Goal: Find contact information: Find contact information

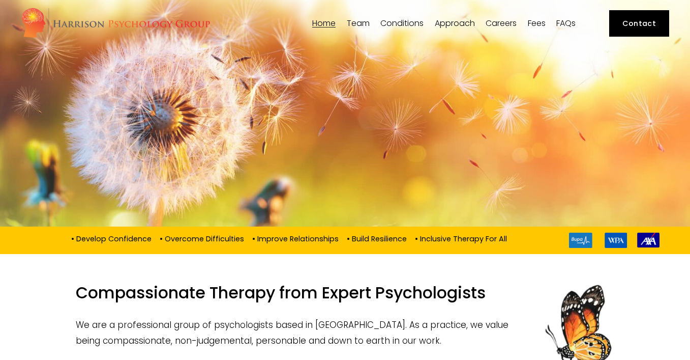
click at [0, 0] on span "[PERSON_NAME]" at bounding box center [0, 0] width 0 height 0
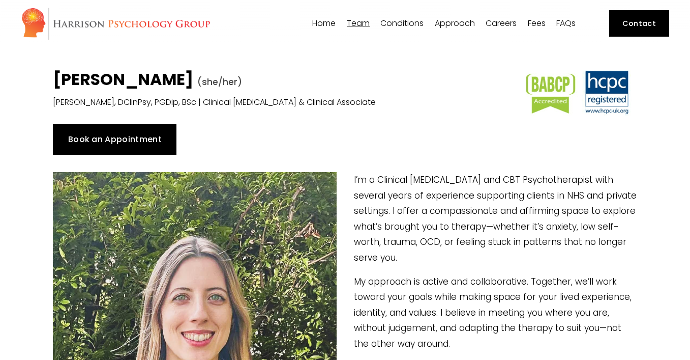
drag, startPoint x: 215, startPoint y: 78, endPoint x: 55, endPoint y: 75, distance: 159.7
click at [55, 75] on h1 "[PERSON_NAME] (she/her)" at bounding box center [270, 81] width 434 height 22
copy strong "[PERSON_NAME]"
